Goal: Understand process/instructions: Learn about a topic

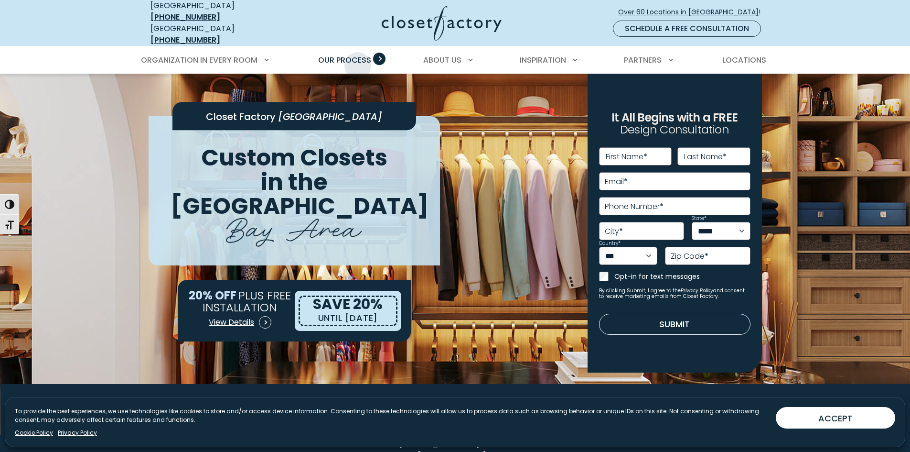
click at [357, 58] on span "Our Process" at bounding box center [344, 59] width 53 height 11
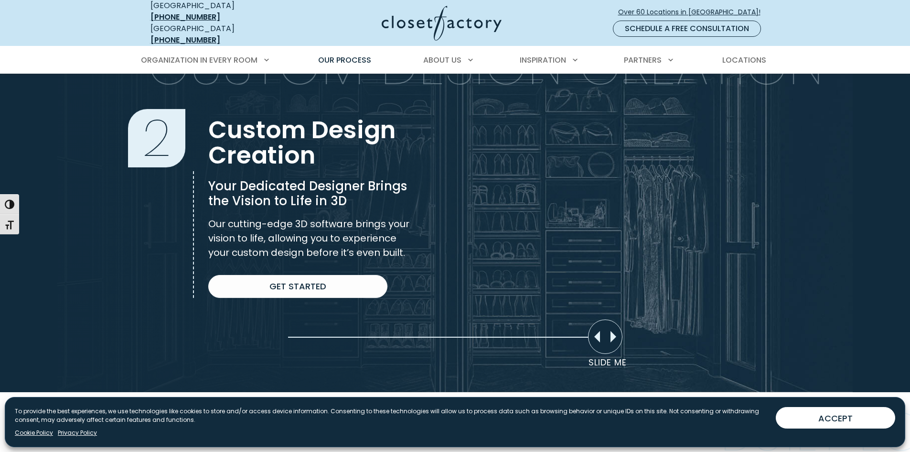
scroll to position [717, 0]
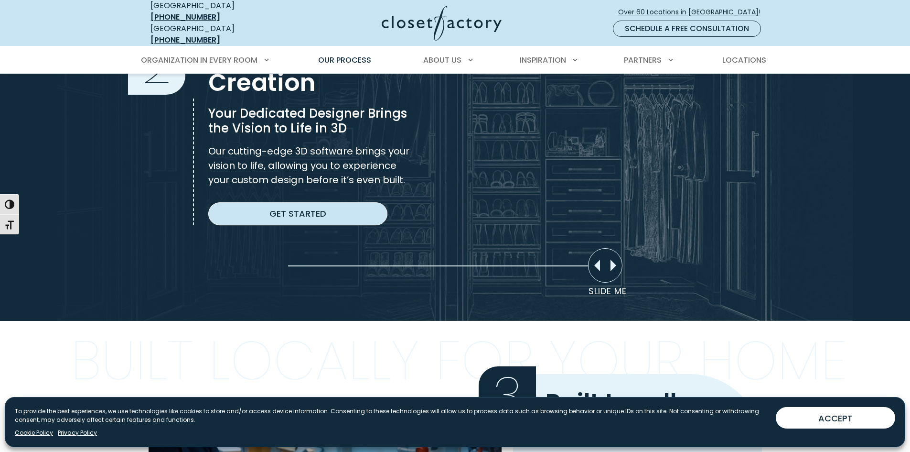
click at [302, 216] on link "Get Started" at bounding box center [297, 213] width 179 height 23
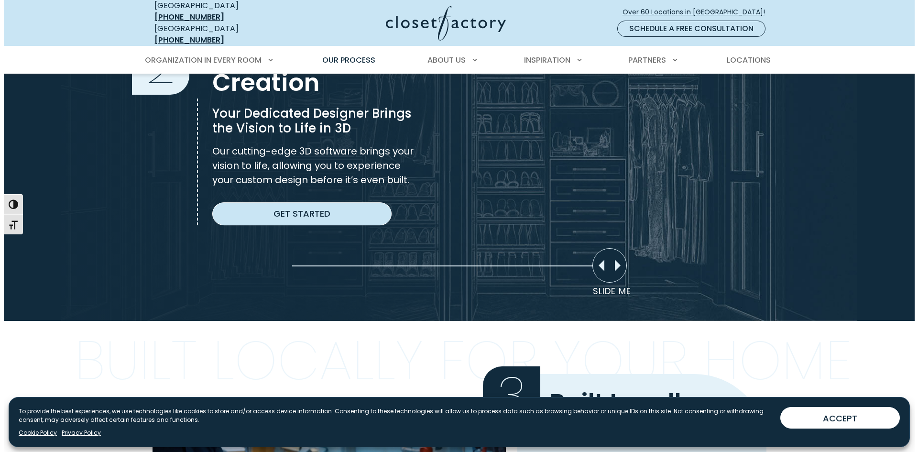
scroll to position [717, 0]
